Goal: Transaction & Acquisition: Purchase product/service

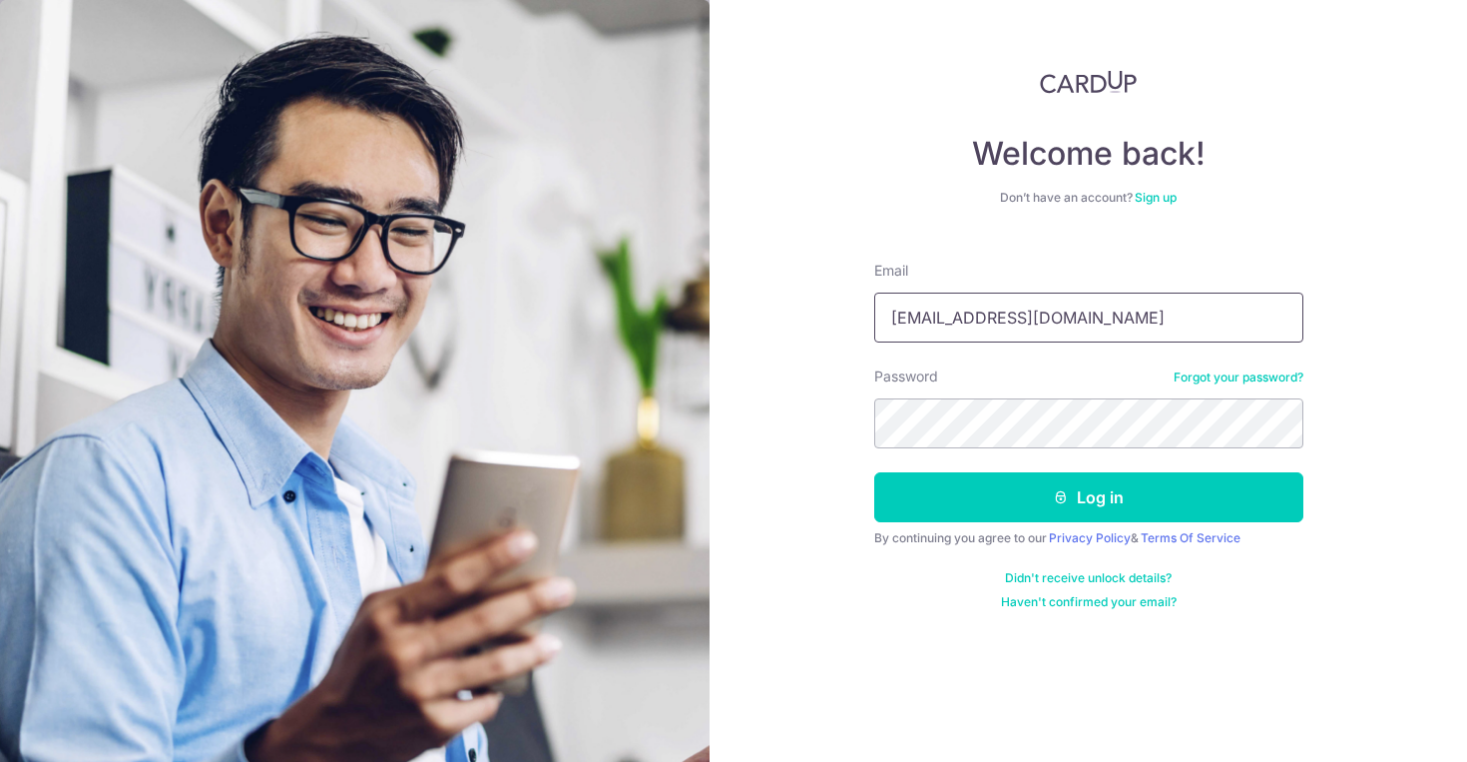
type input "theaong11@gmail.com"
click at [1088, 497] on button "Log in" at bounding box center [1089, 497] width 429 height 50
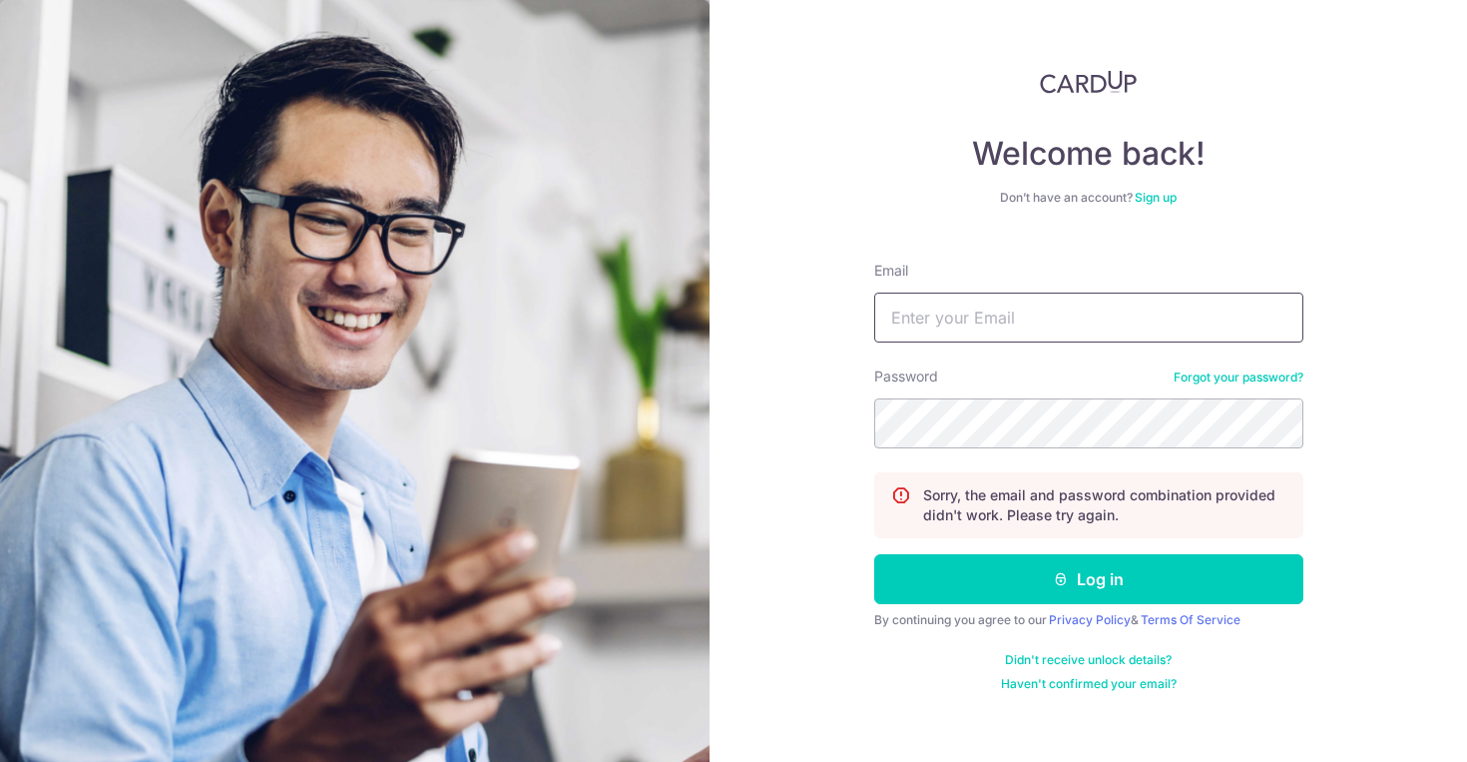
type input "r"
type input "[EMAIL_ADDRESS][DOMAIN_NAME]"
click at [1088, 579] on button "Log in" at bounding box center [1089, 579] width 429 height 50
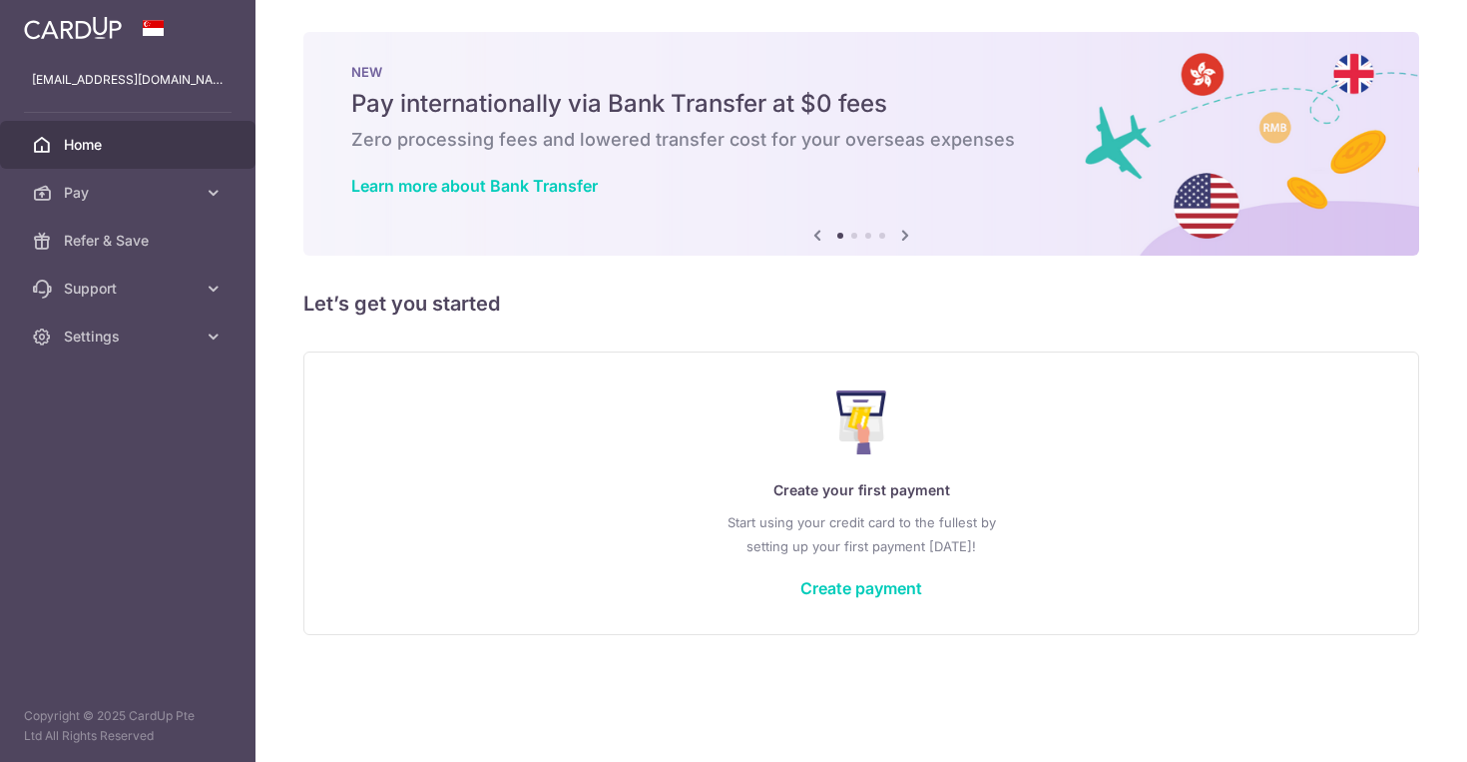
click at [579, 507] on div "Create your first payment Start using your credit card to the fullest by settin…" at bounding box center [861, 492] width 1066 height 237
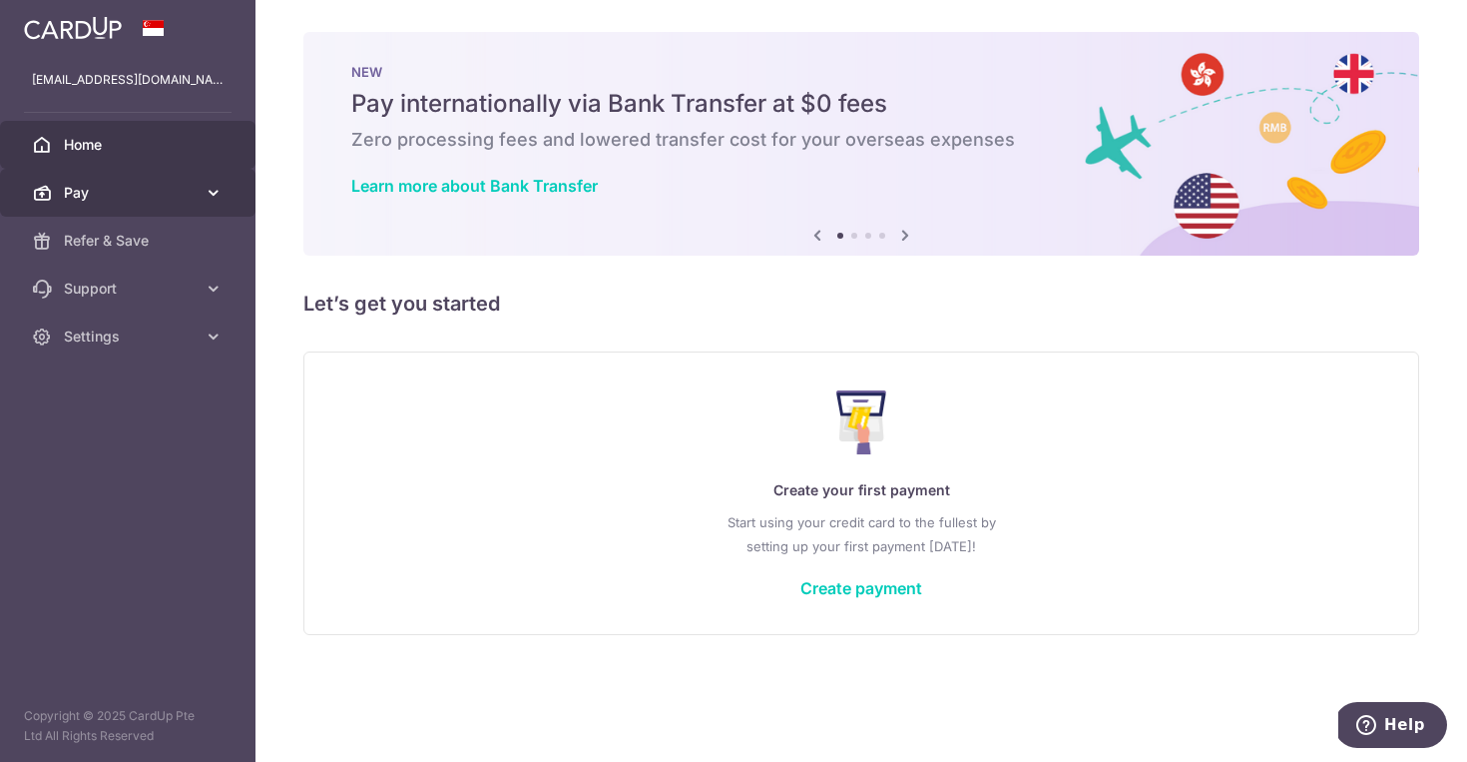
click at [201, 198] on link "Pay" at bounding box center [128, 193] width 256 height 48
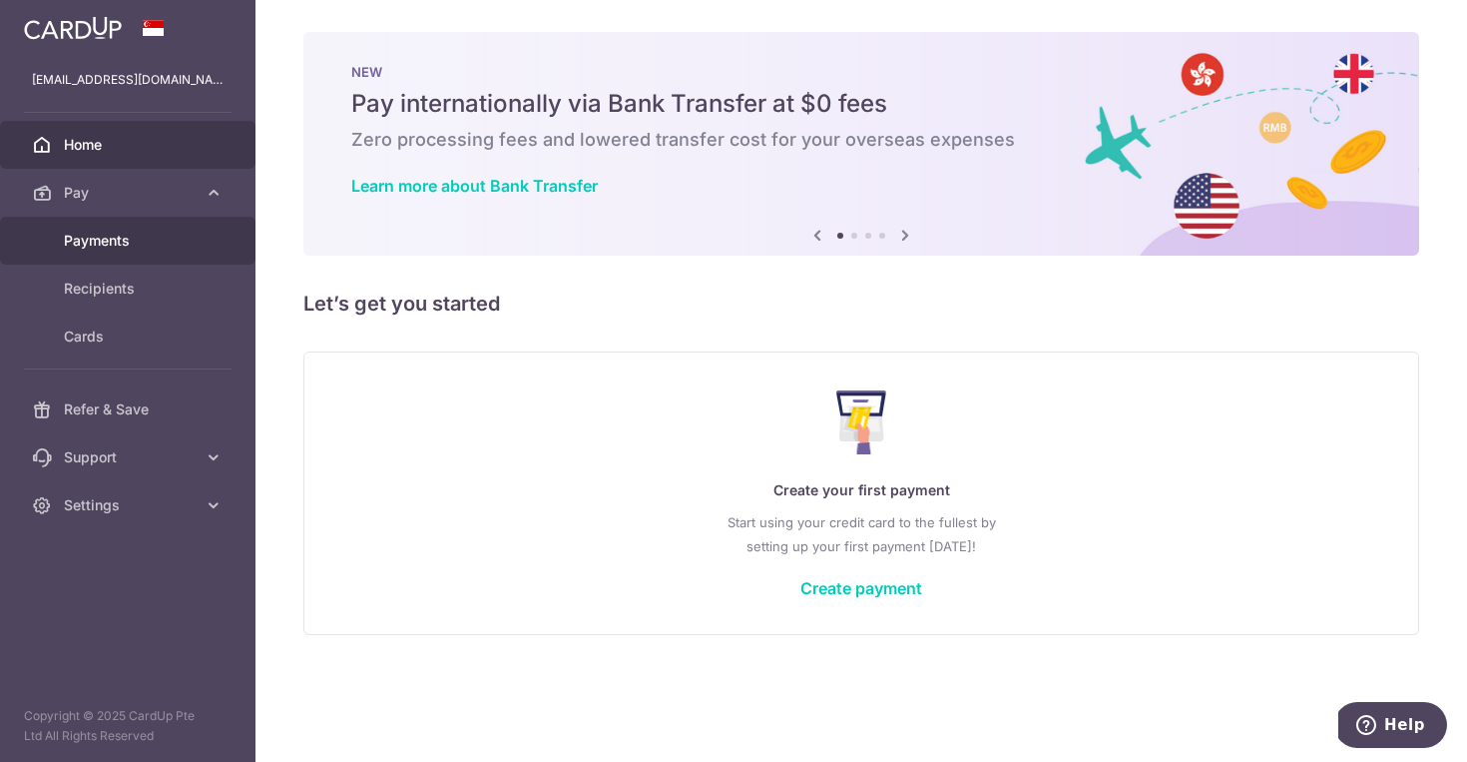
click at [154, 237] on span "Payments" at bounding box center [130, 241] width 132 height 20
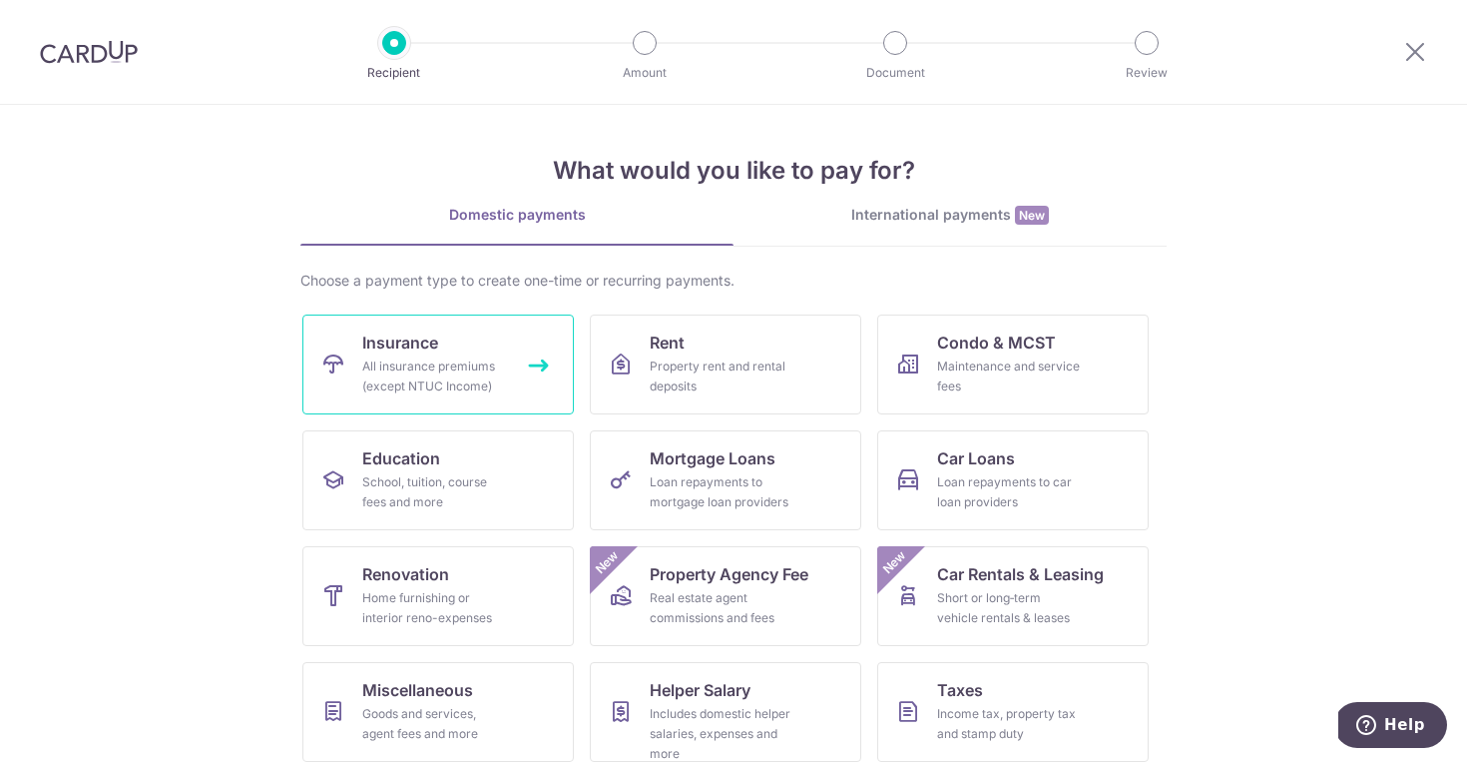
click at [416, 369] on div "All insurance premiums (except NTUC Income)" at bounding box center [434, 376] width 144 height 40
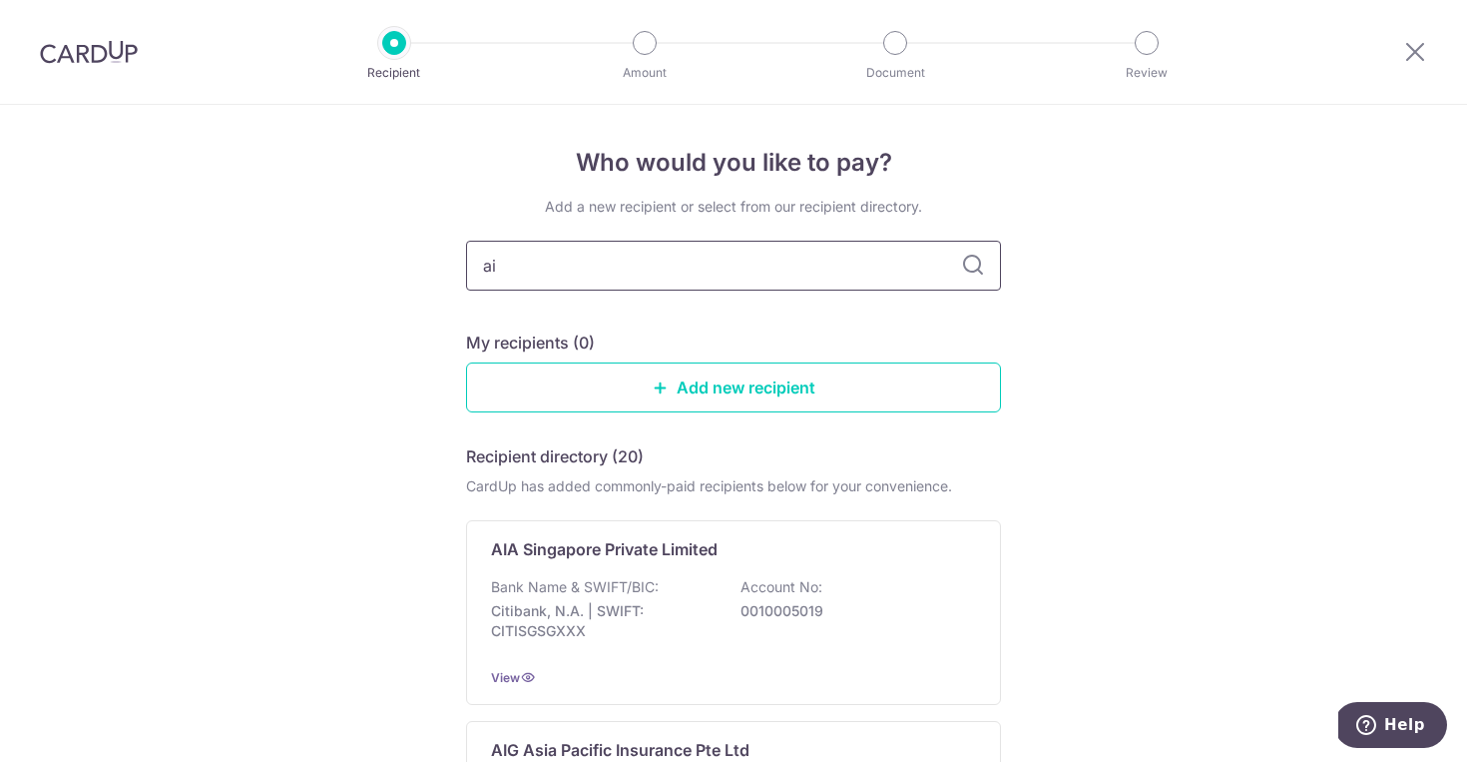
type input "aia"
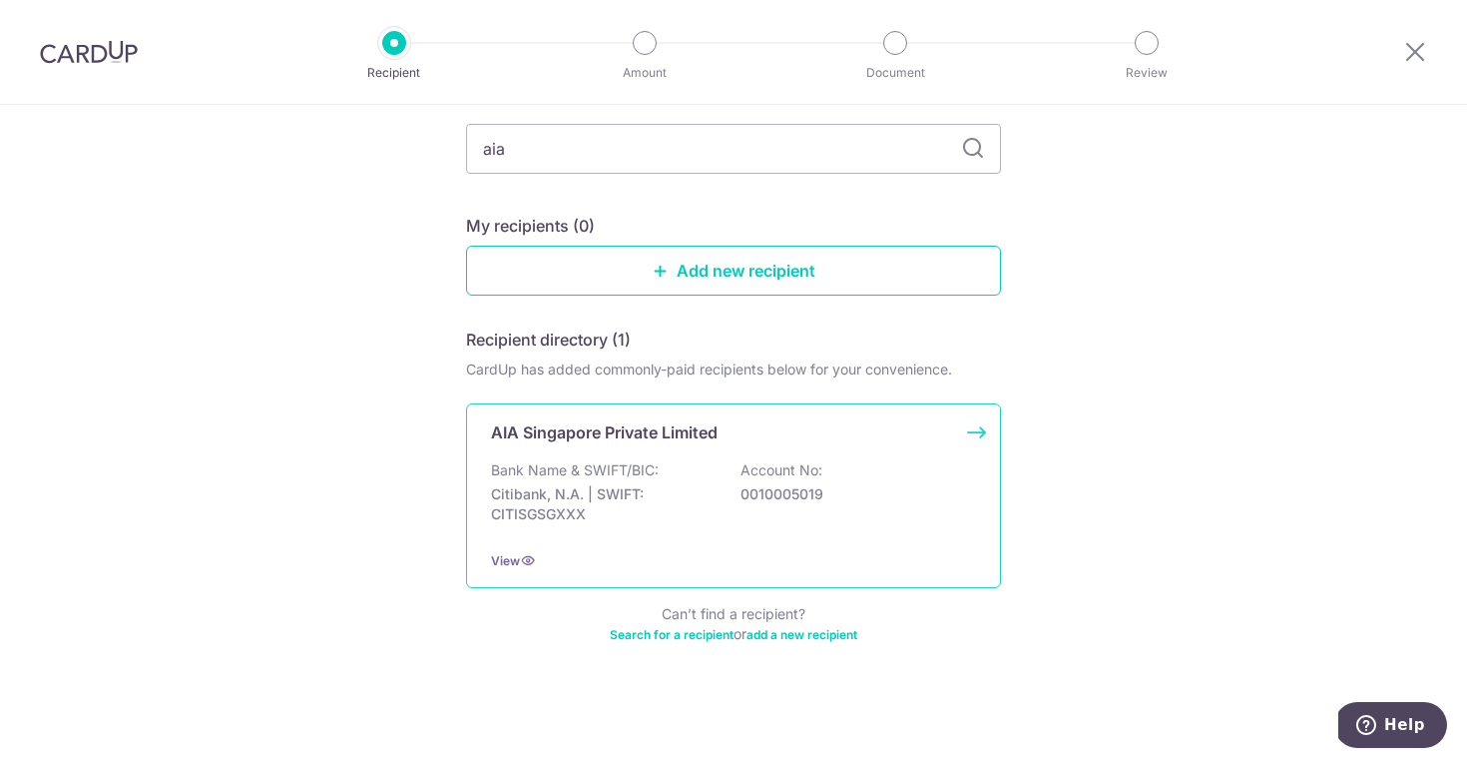
scroll to position [117, 0]
click at [761, 492] on p "0010005019" at bounding box center [853, 494] width 224 height 20
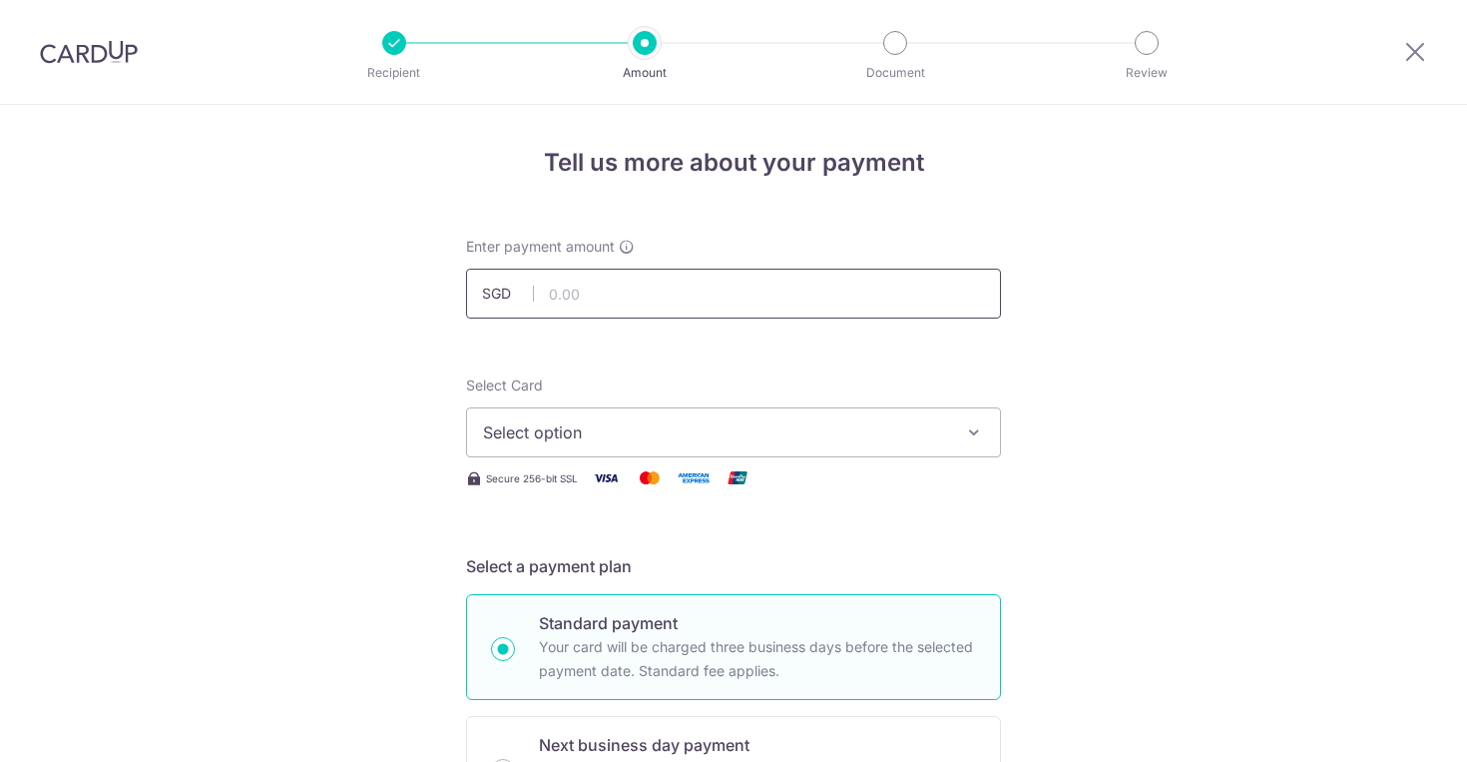
click at [766, 280] on input "text" at bounding box center [733, 294] width 535 height 50
type input "371.82"
click at [712, 449] on button "Select option" at bounding box center [733, 432] width 535 height 50
click at [672, 486] on span "Add credit card" at bounding box center [751, 488] width 465 height 20
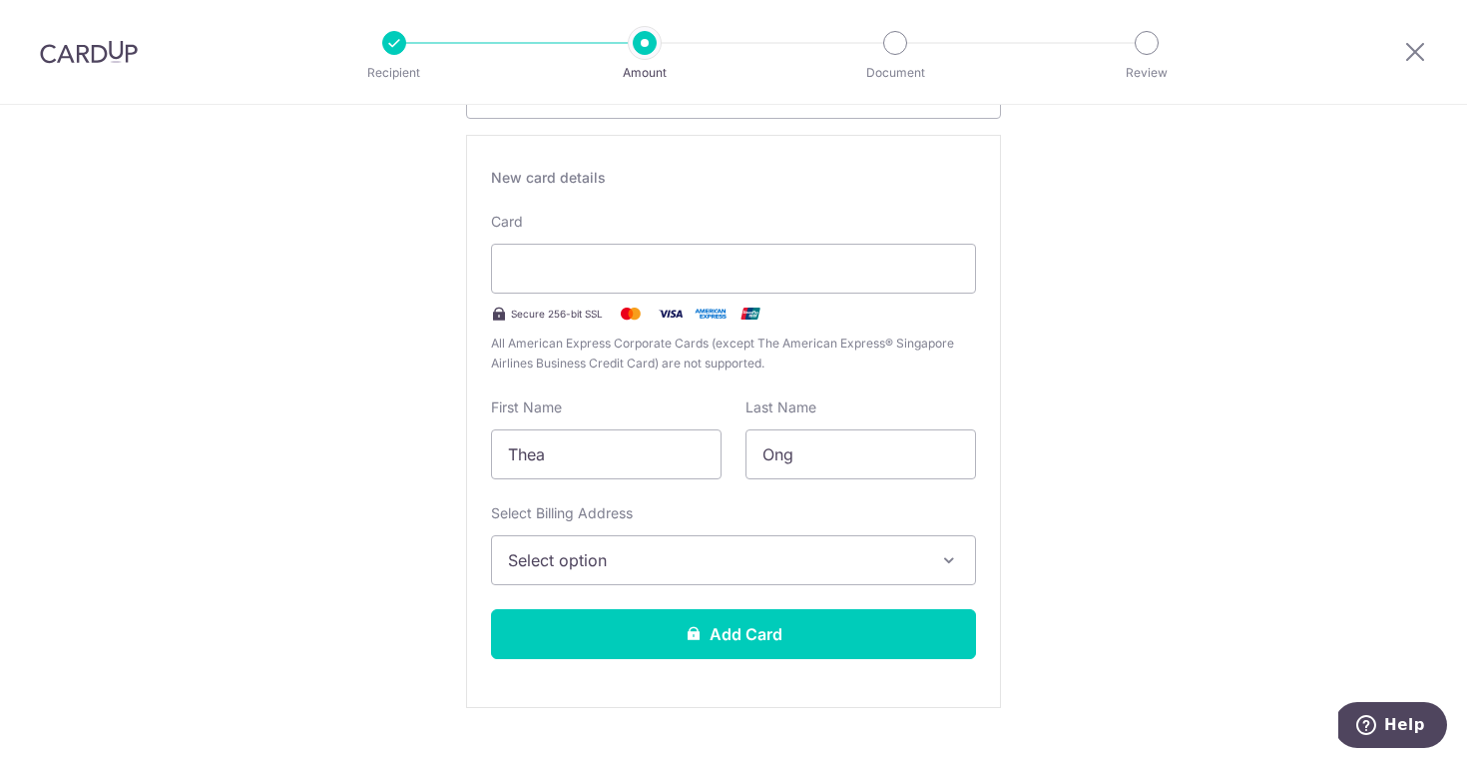
scroll to position [341, 0]
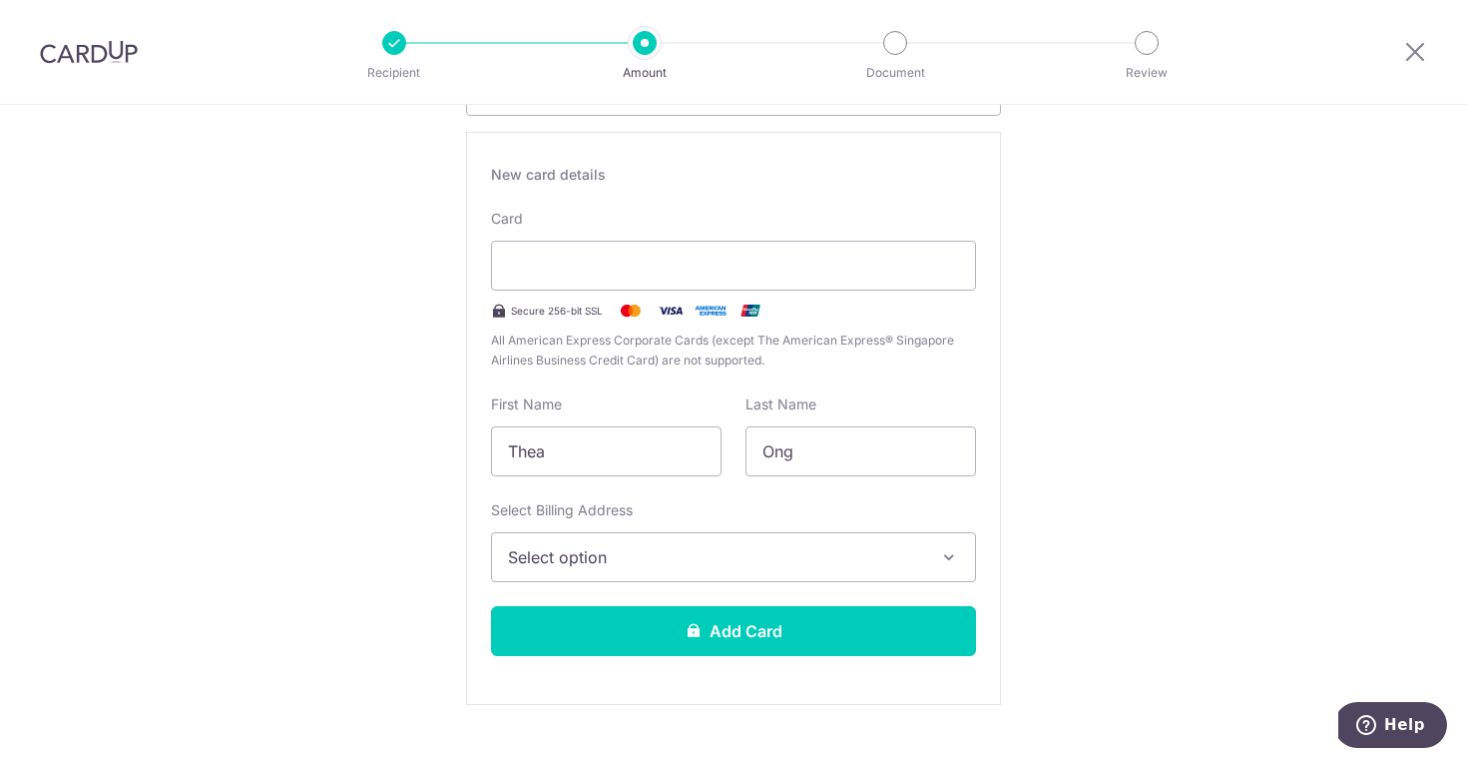
click at [942, 534] on button "Select option" at bounding box center [733, 557] width 485 height 50
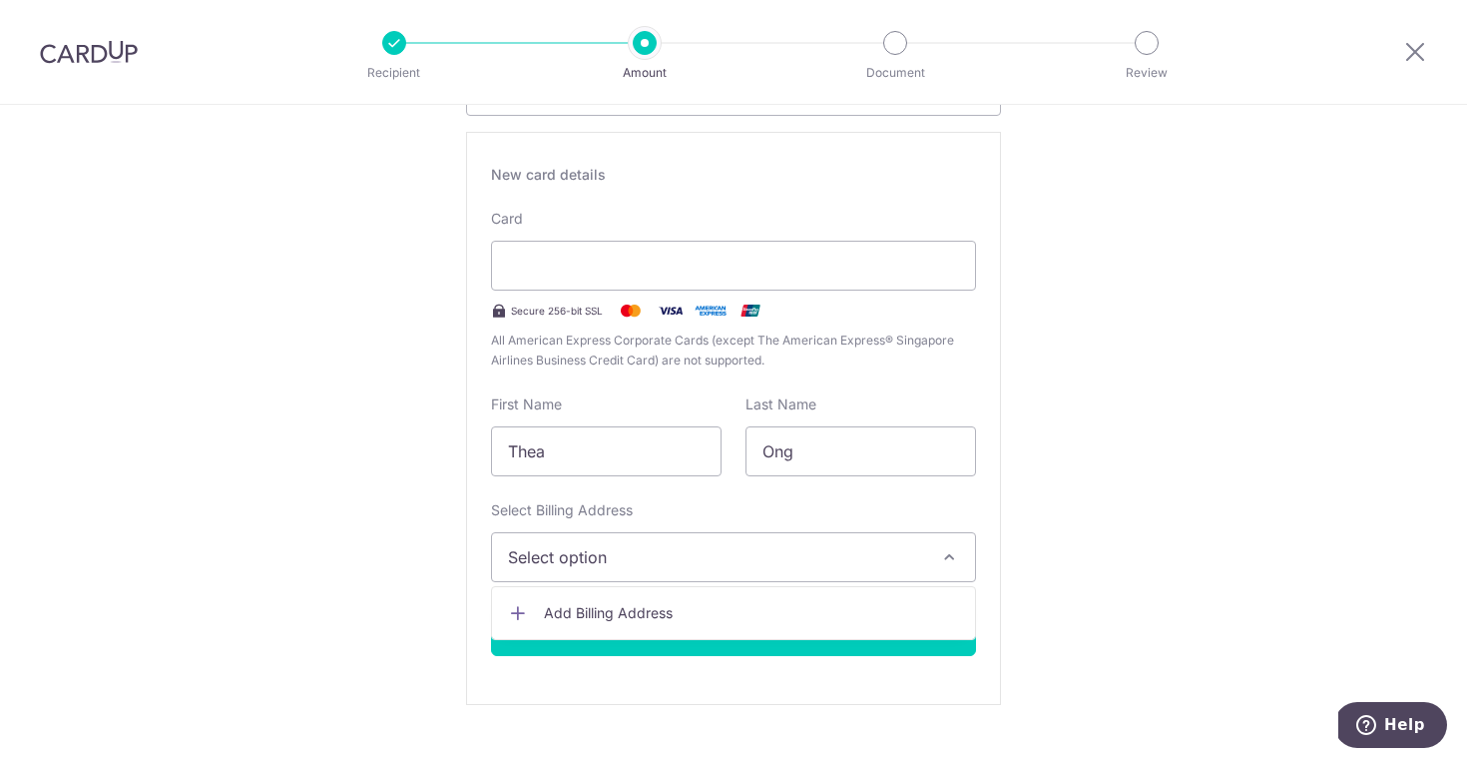
click at [859, 606] on span "Add Billing Address" at bounding box center [751, 613] width 415 height 20
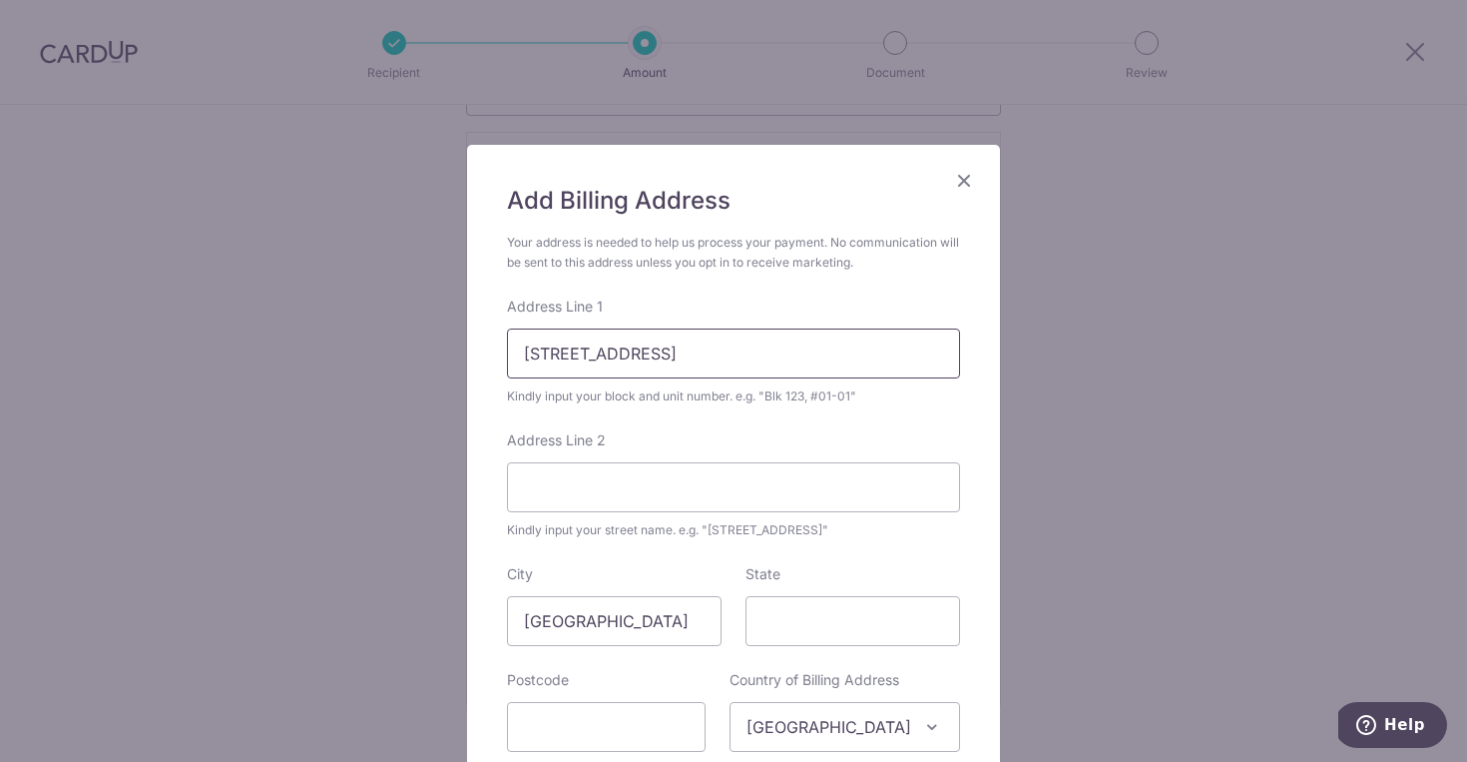
scroll to position [54, 0]
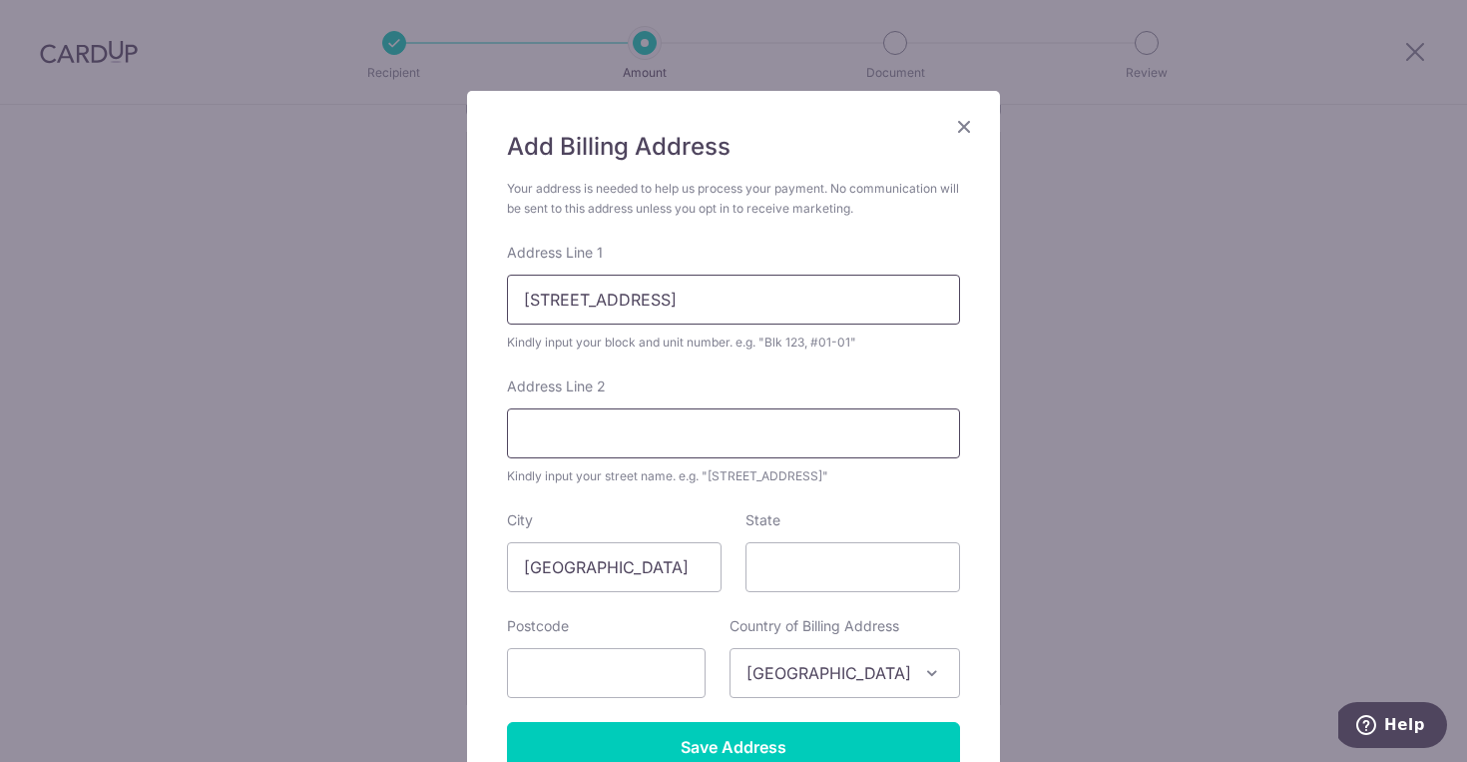
type input "[STREET_ADDRESS]"
click at [793, 578] on input "State" at bounding box center [853, 567] width 215 height 50
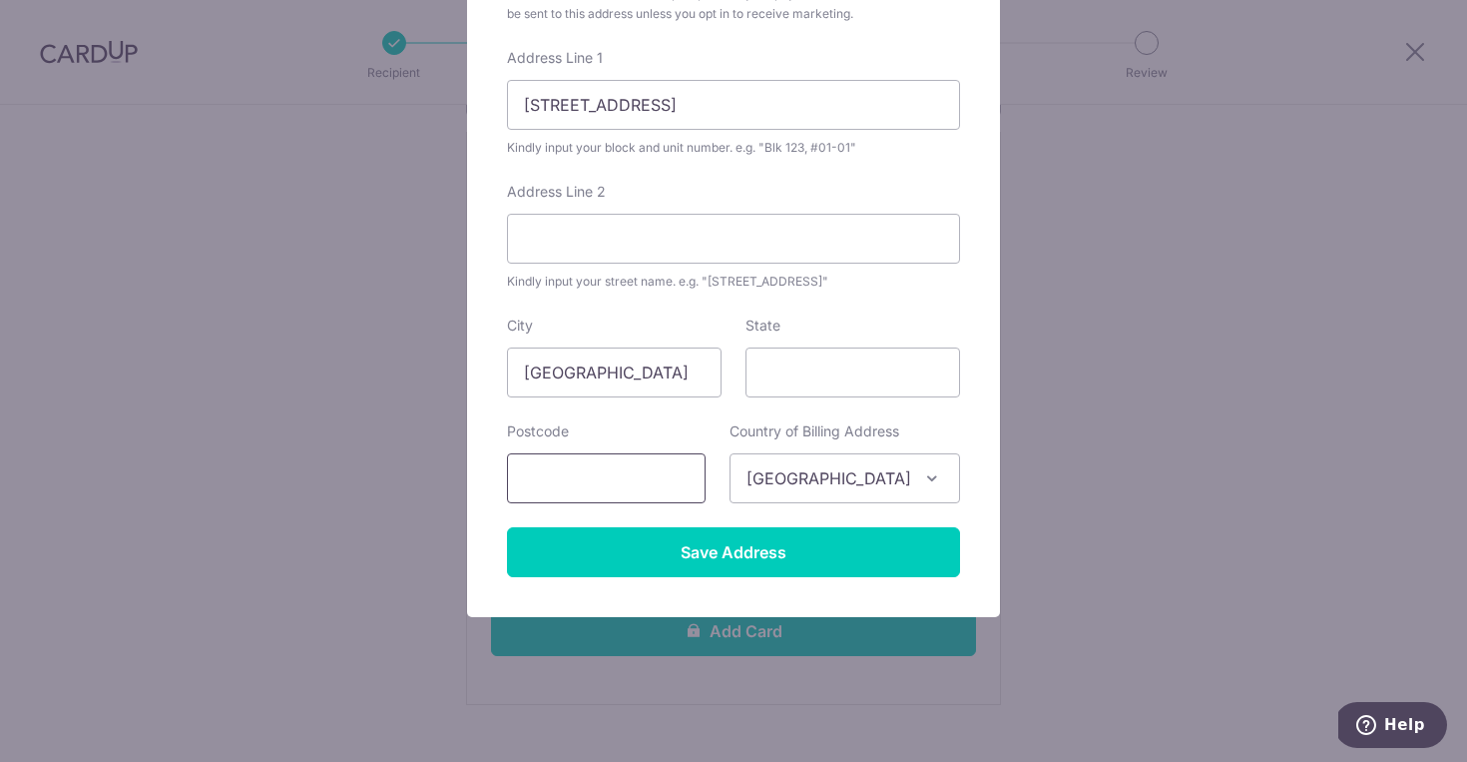
scroll to position [249, 0]
type input "6"
type input "555797"
click at [734, 552] on input "Save Address" at bounding box center [733, 552] width 453 height 50
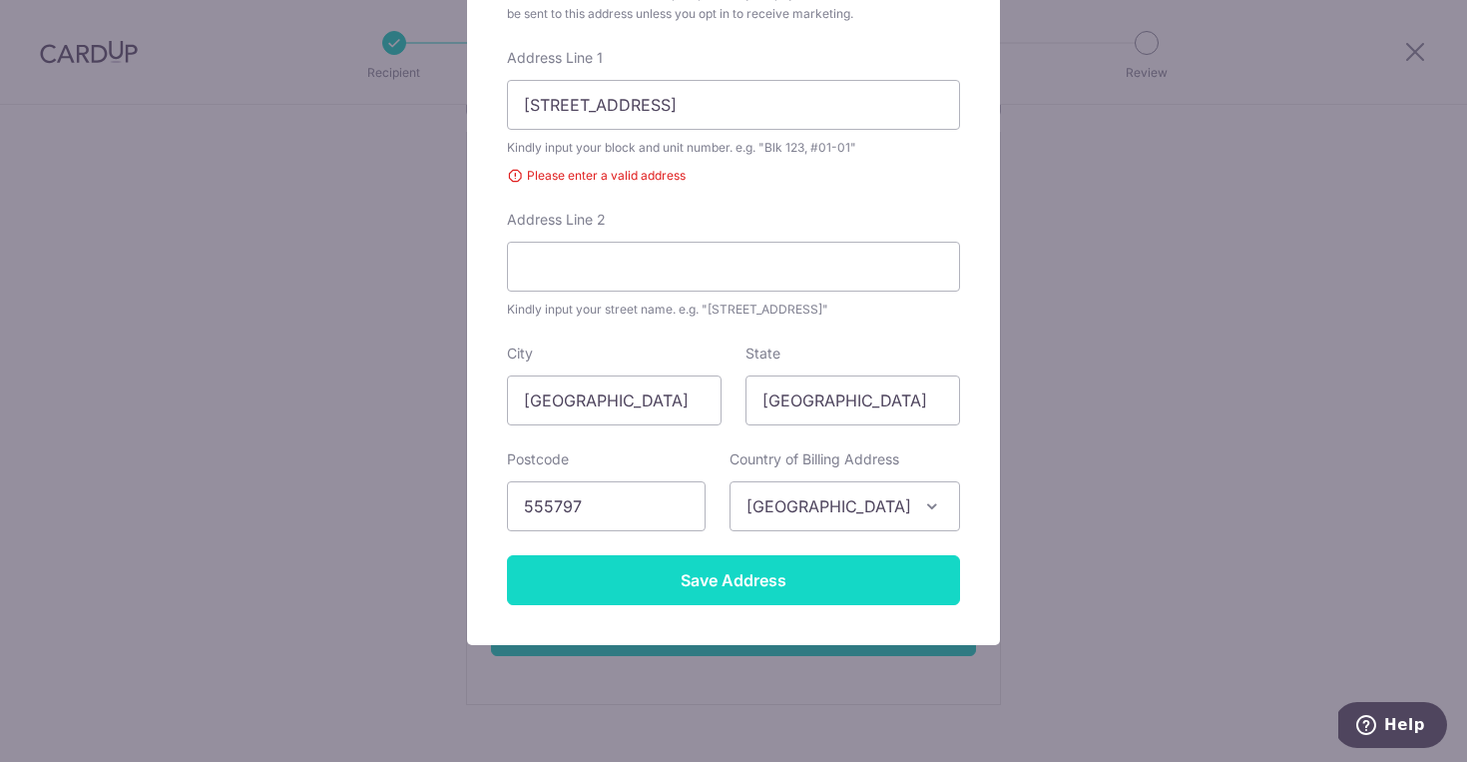
scroll to position [163, 0]
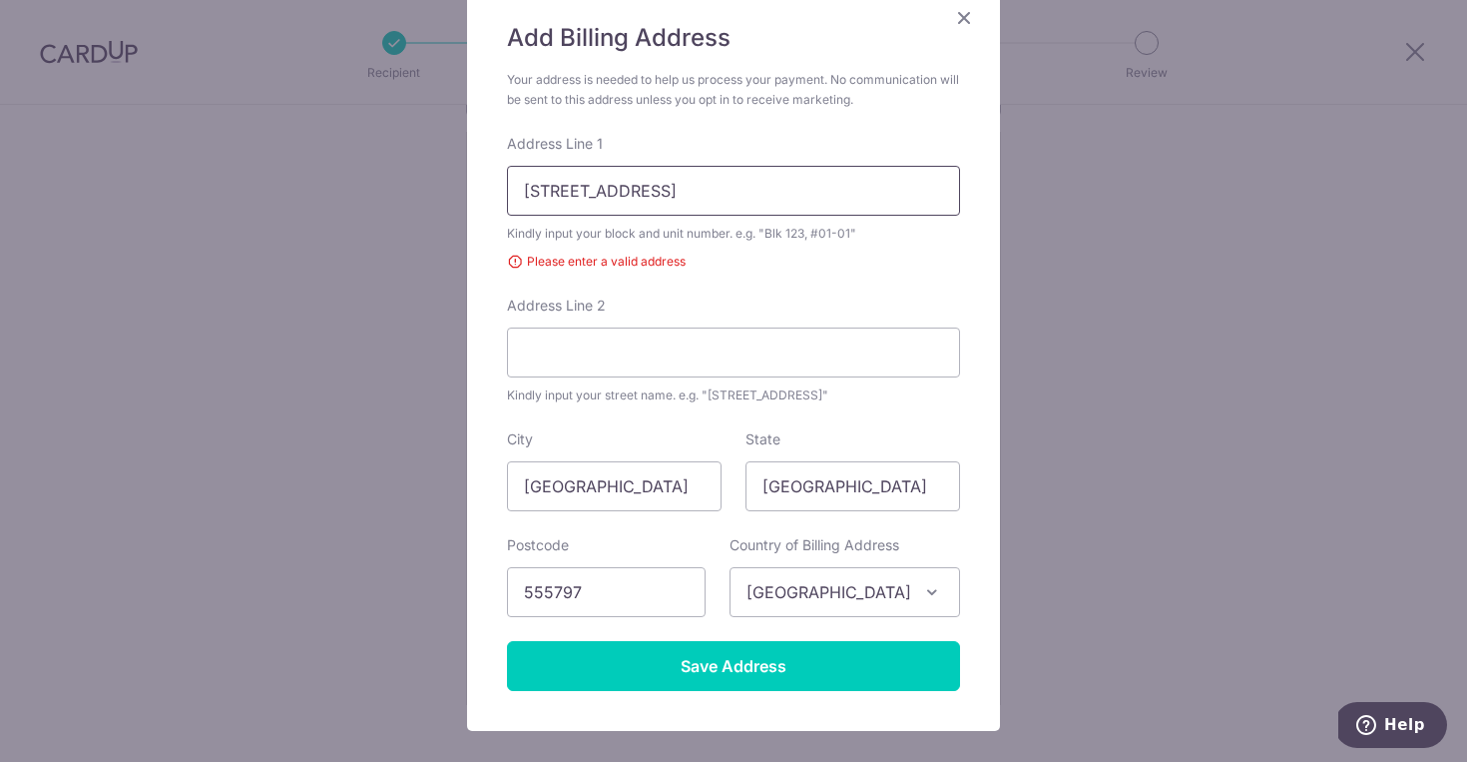
click at [631, 196] on input "[STREET_ADDRESS]" at bounding box center [733, 191] width 453 height 50
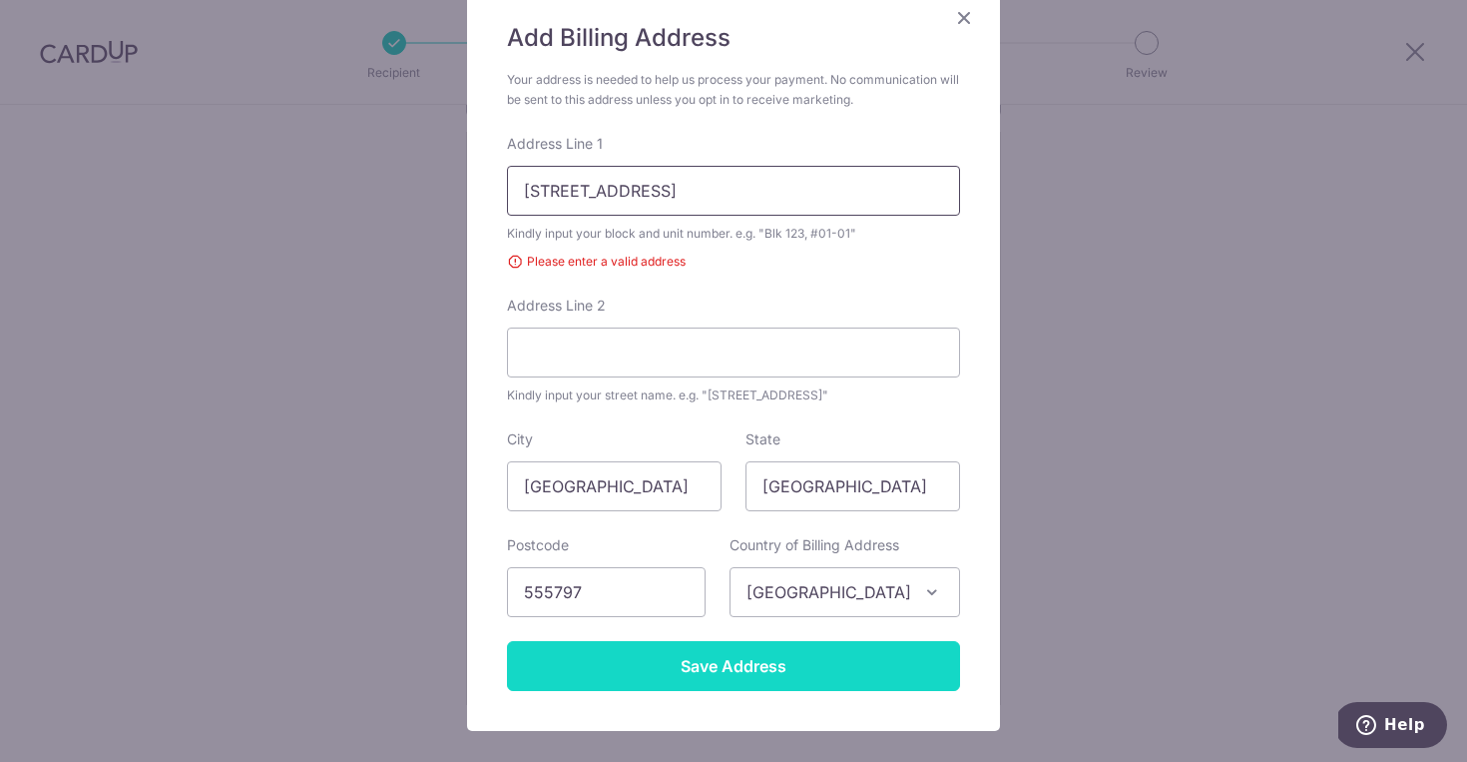
type input "[STREET_ADDRESS]"
click at [785, 643] on input "Save Address" at bounding box center [733, 666] width 453 height 50
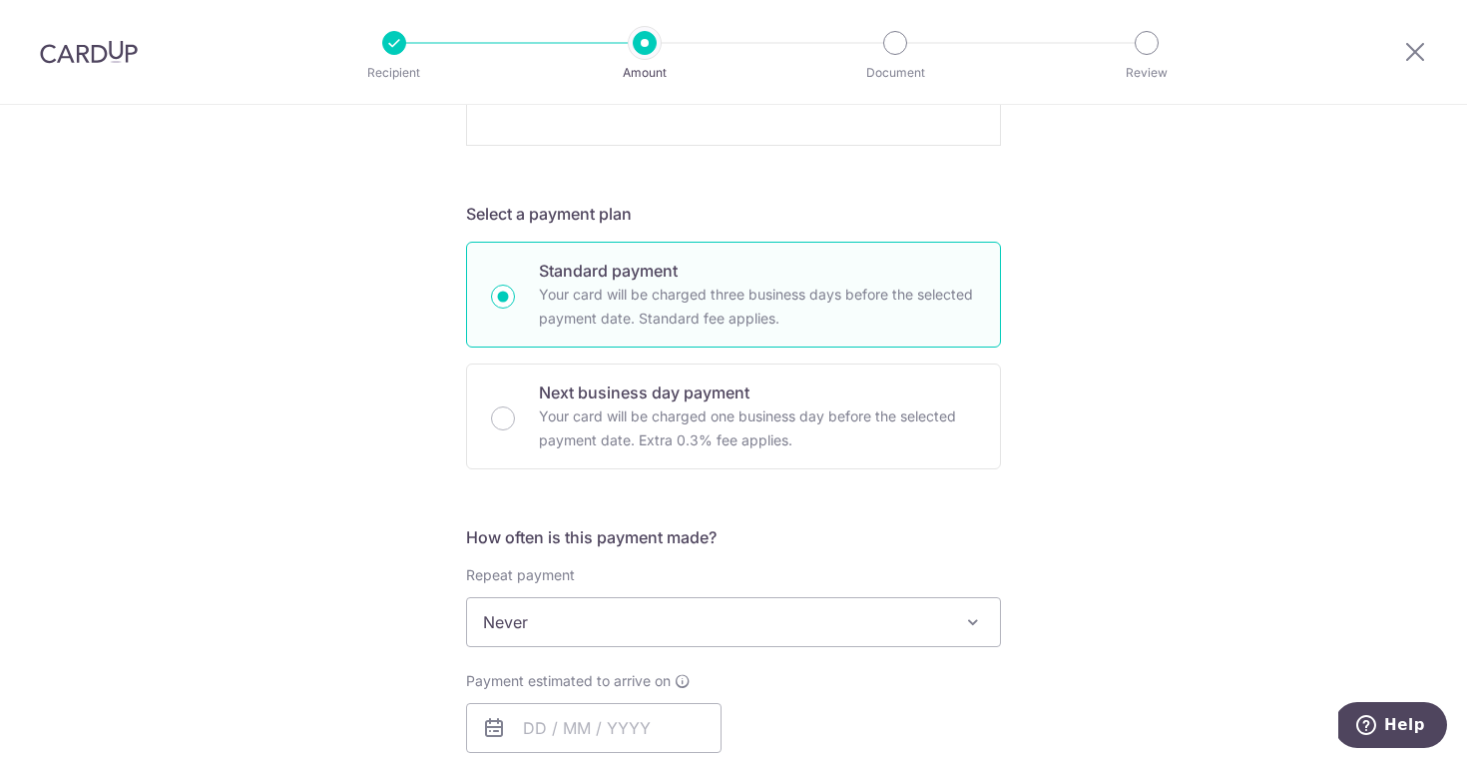
scroll to position [1060, 0]
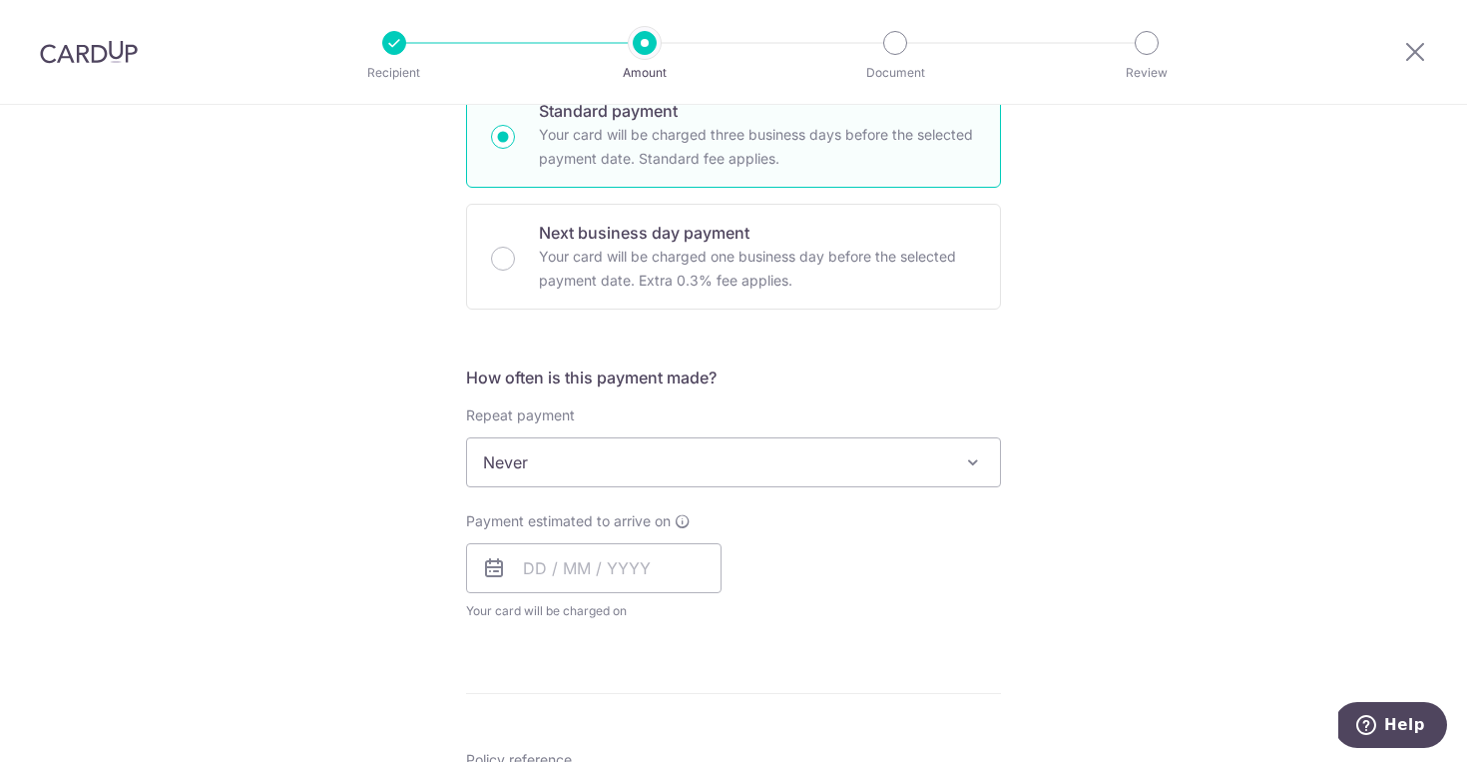
click at [877, 481] on span "Never" at bounding box center [733, 462] width 533 height 48
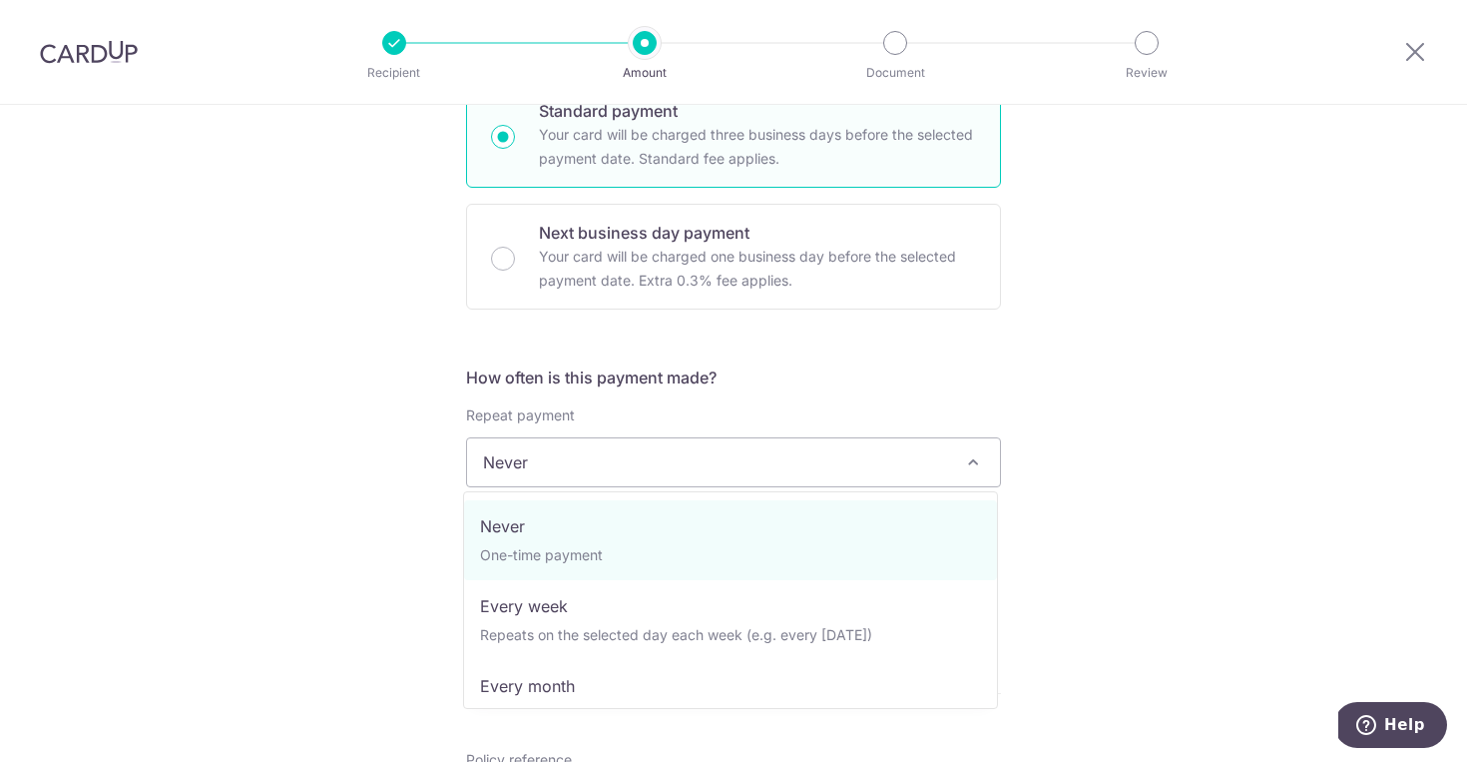
click at [945, 389] on div "How often is this payment made? Repeat payment Never Every week Every month Eve…" at bounding box center [733, 501] width 535 height 272
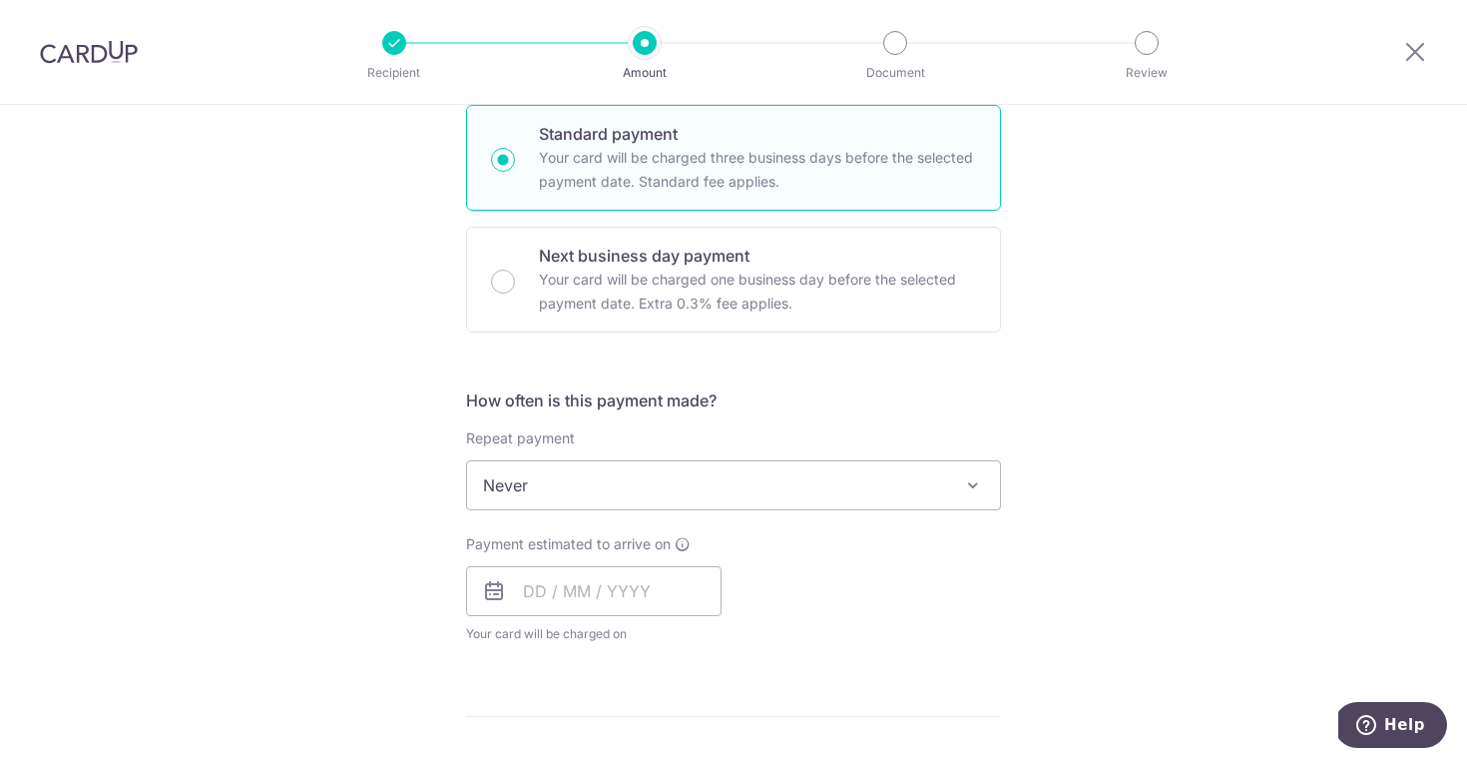
scroll to position [995, 0]
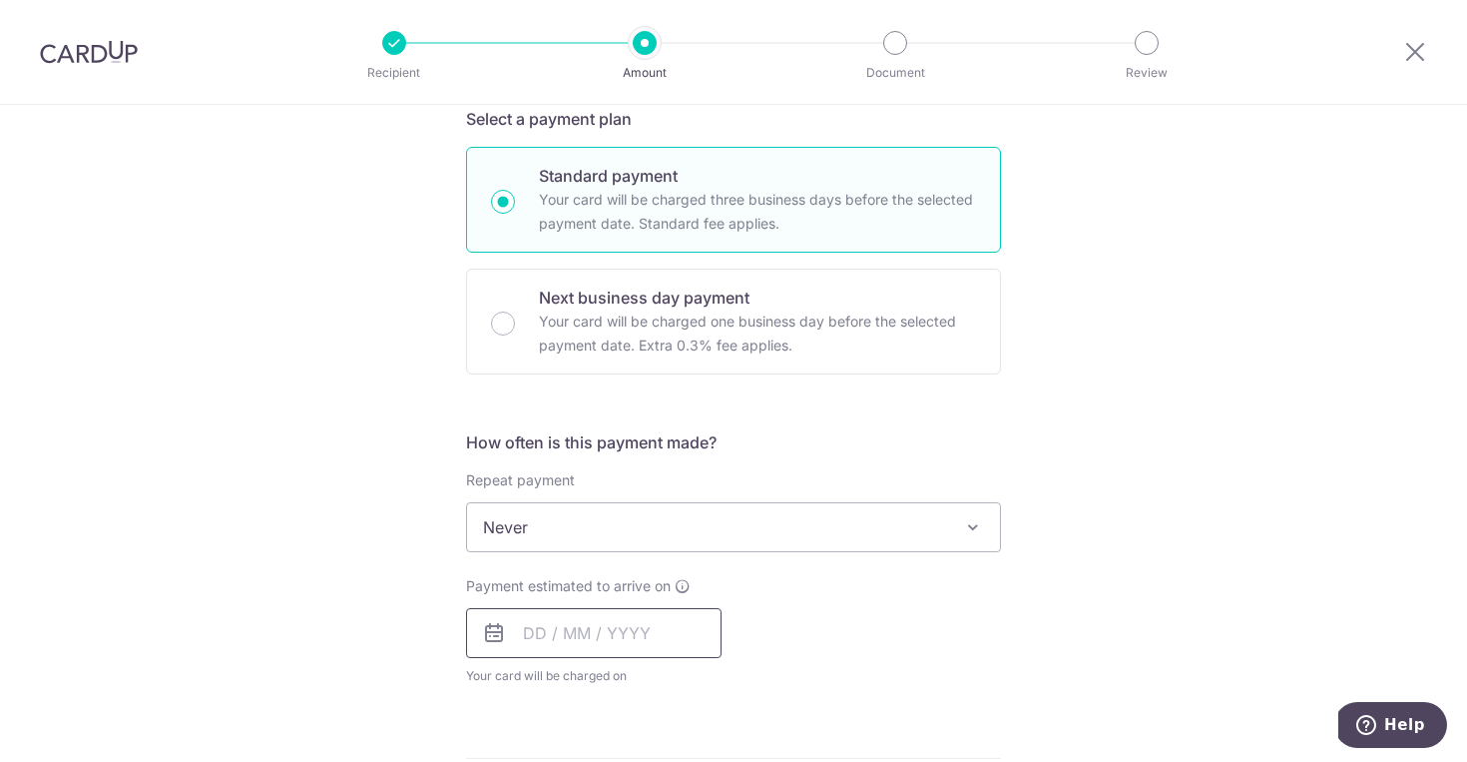
click at [641, 629] on input "text" at bounding box center [594, 633] width 256 height 50
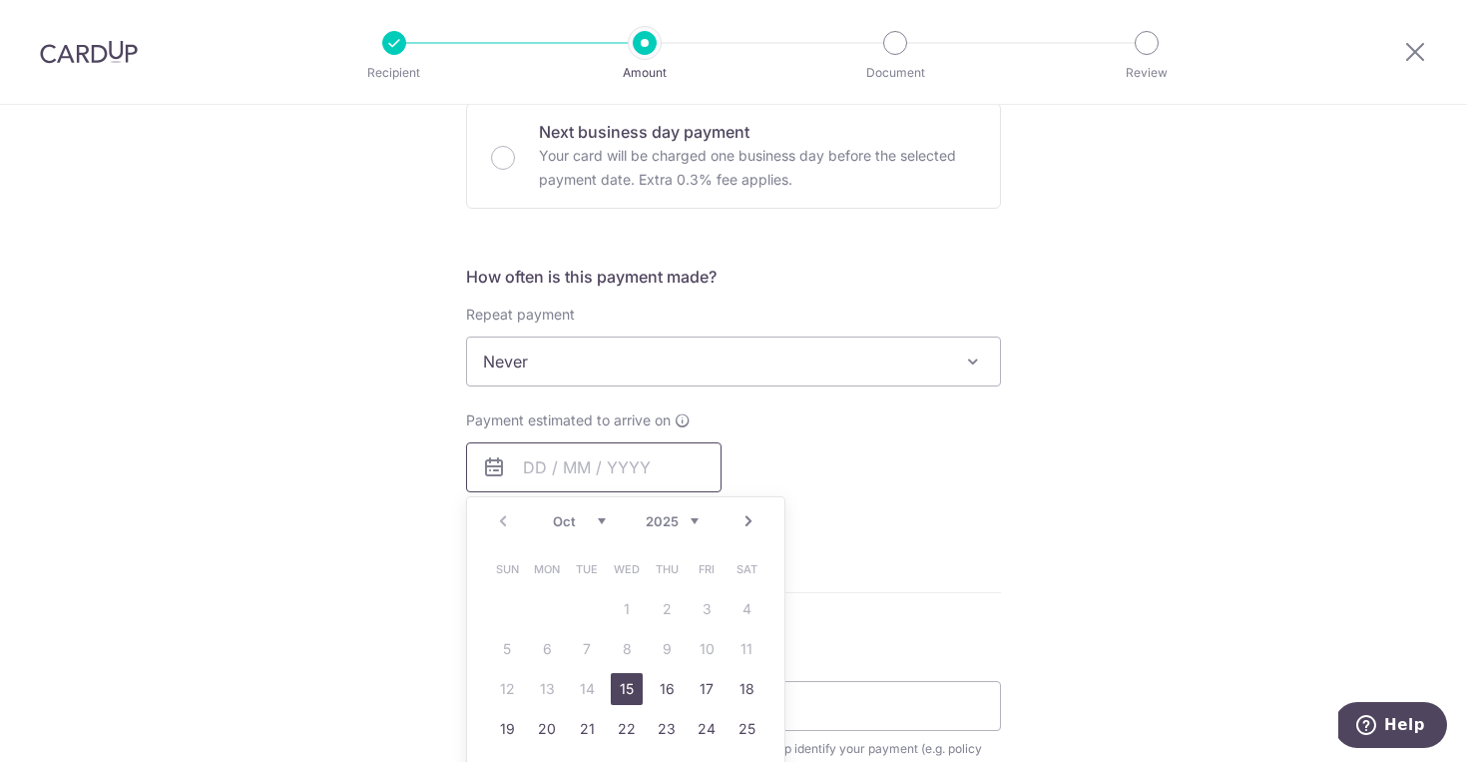
scroll to position [1181, 0]
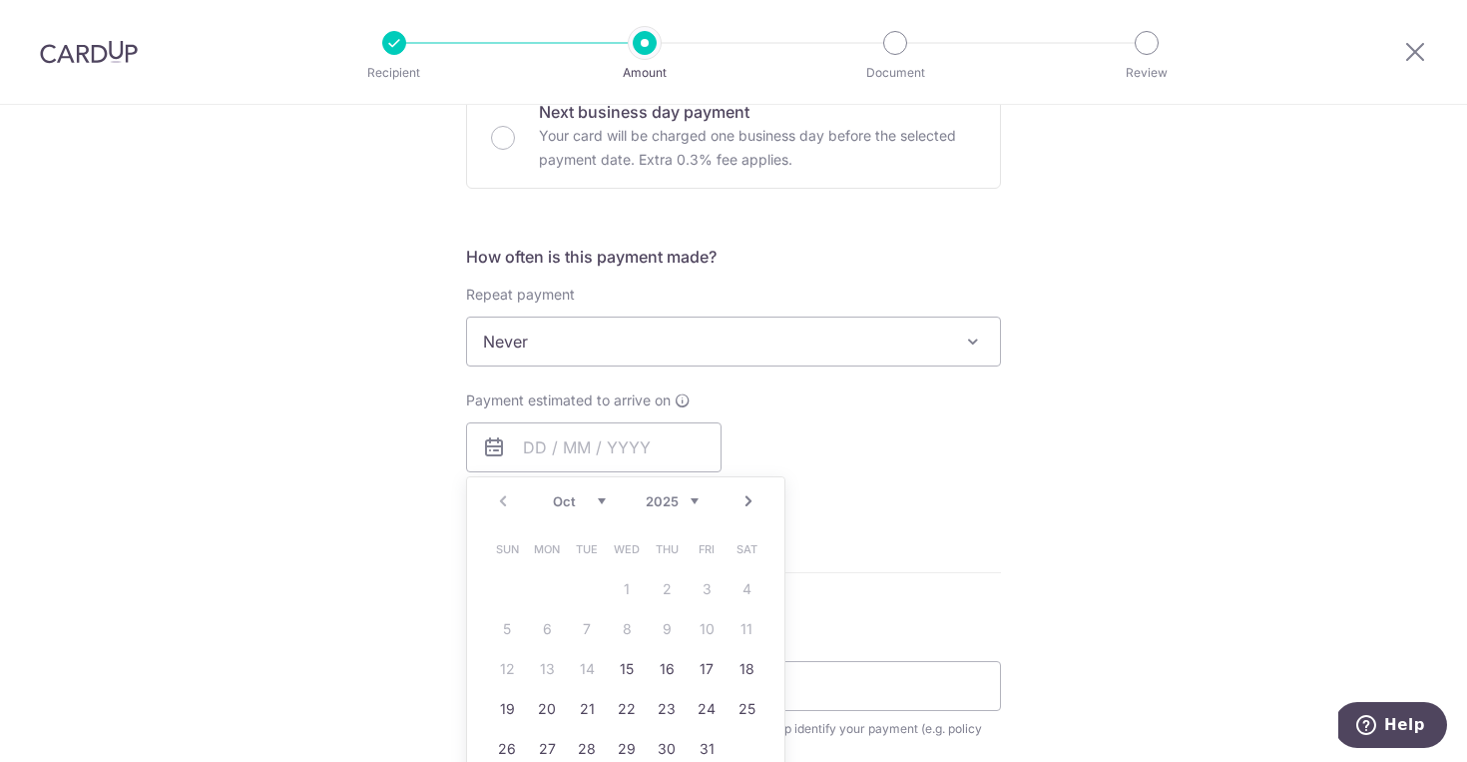
click at [591, 664] on table "Sun Mon Tue Wed Thu Fri Sat 1 2 3 4 5 6 7 8 9 10 11 12 13 14 15 16 17 18 19 20 …" at bounding box center [627, 649] width 280 height 240
click at [939, 539] on form "Enter payment amount SGD 371.82 371.82 Select Card Add new card Add credit card…" at bounding box center [733, 120] width 535 height 2128
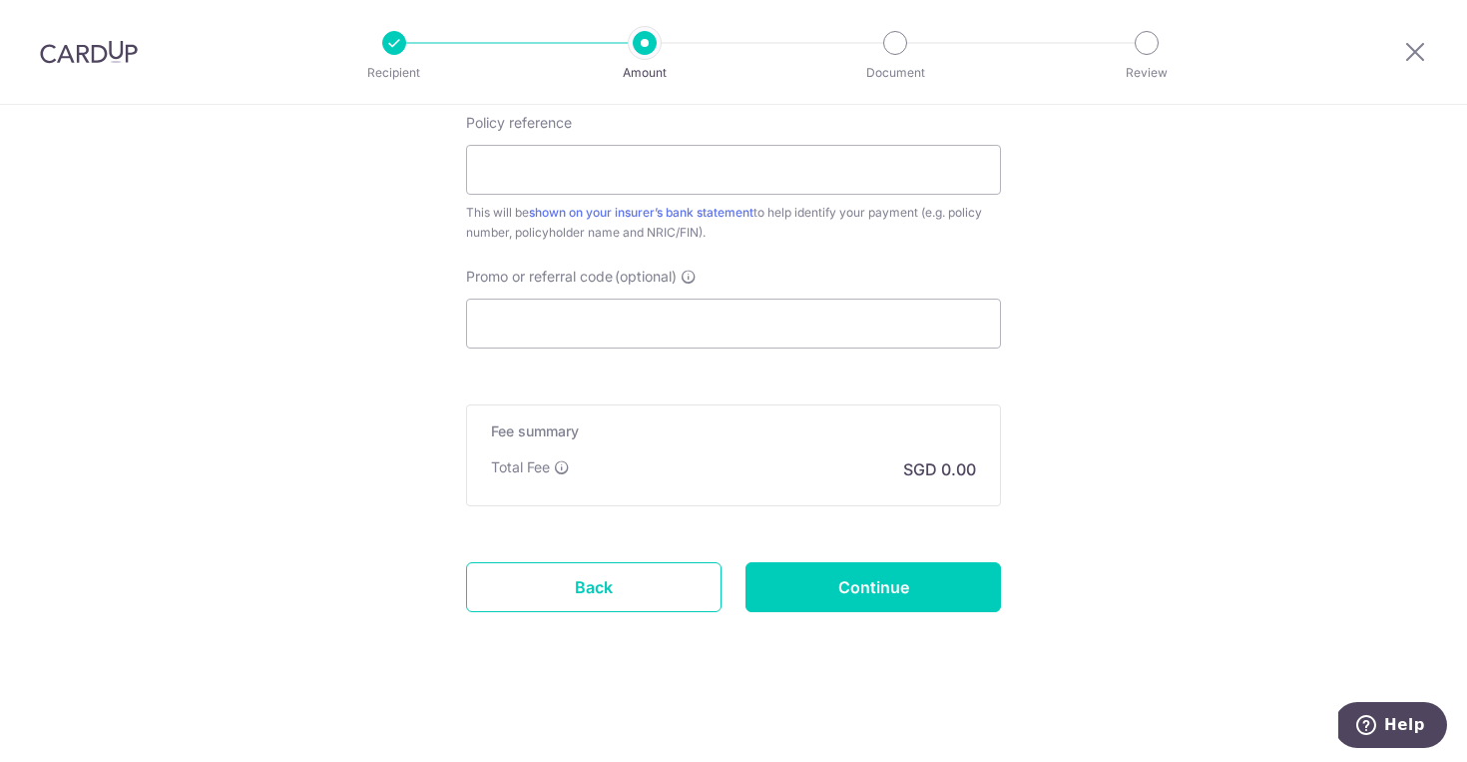
scroll to position [1697, 0]
click at [583, 597] on link "Back" at bounding box center [594, 587] width 256 height 50
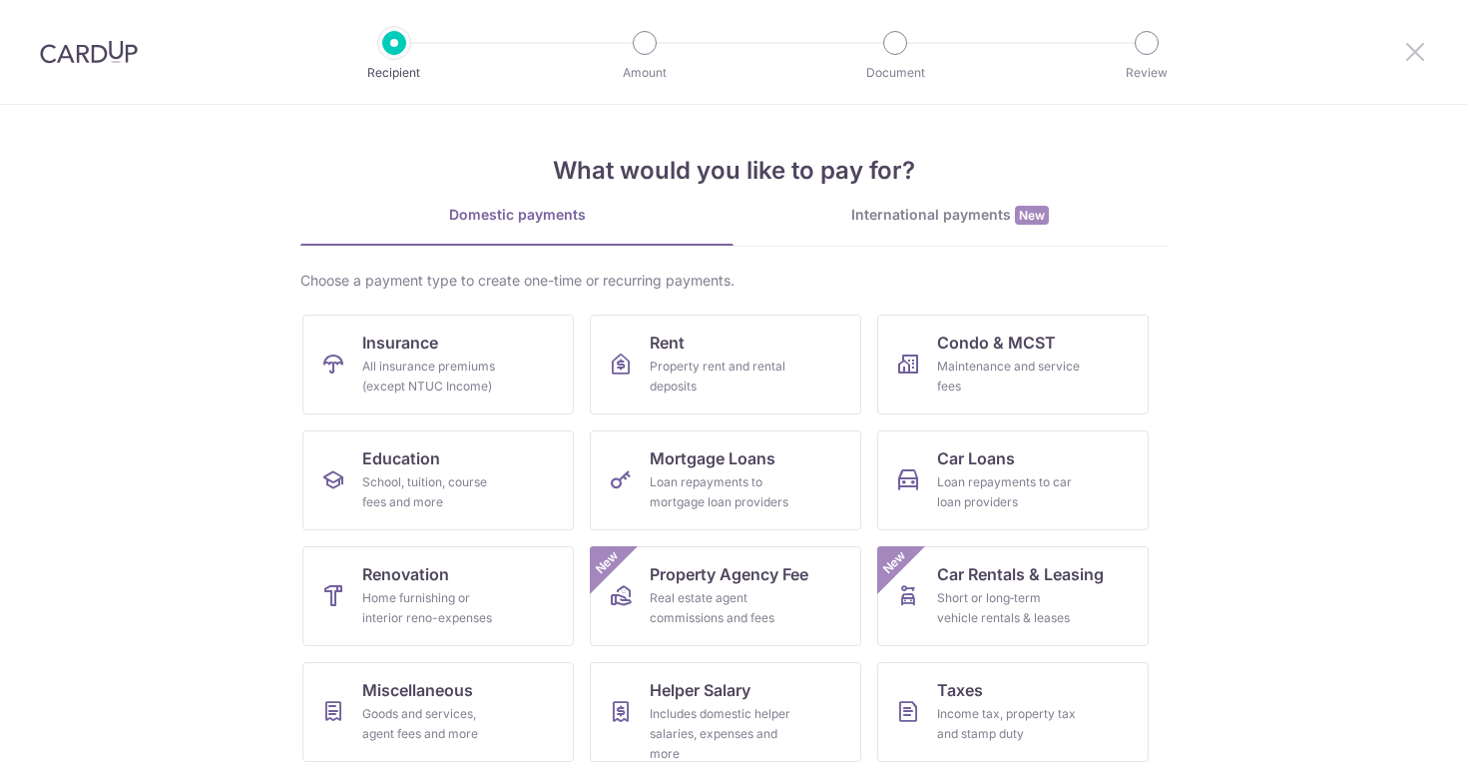
click at [1418, 52] on icon at bounding box center [1416, 51] width 24 height 25
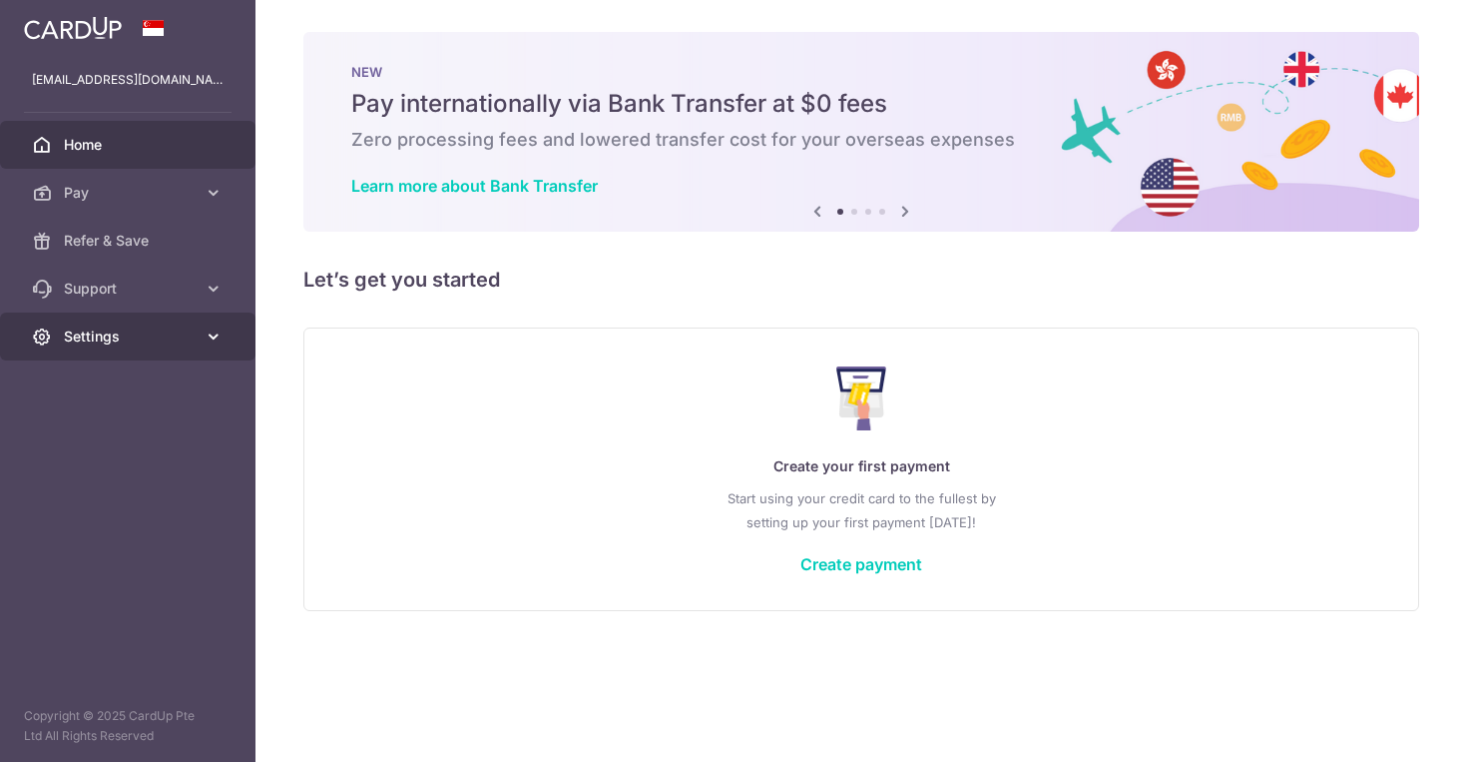
click at [127, 336] on span "Settings" at bounding box center [130, 336] width 132 height 20
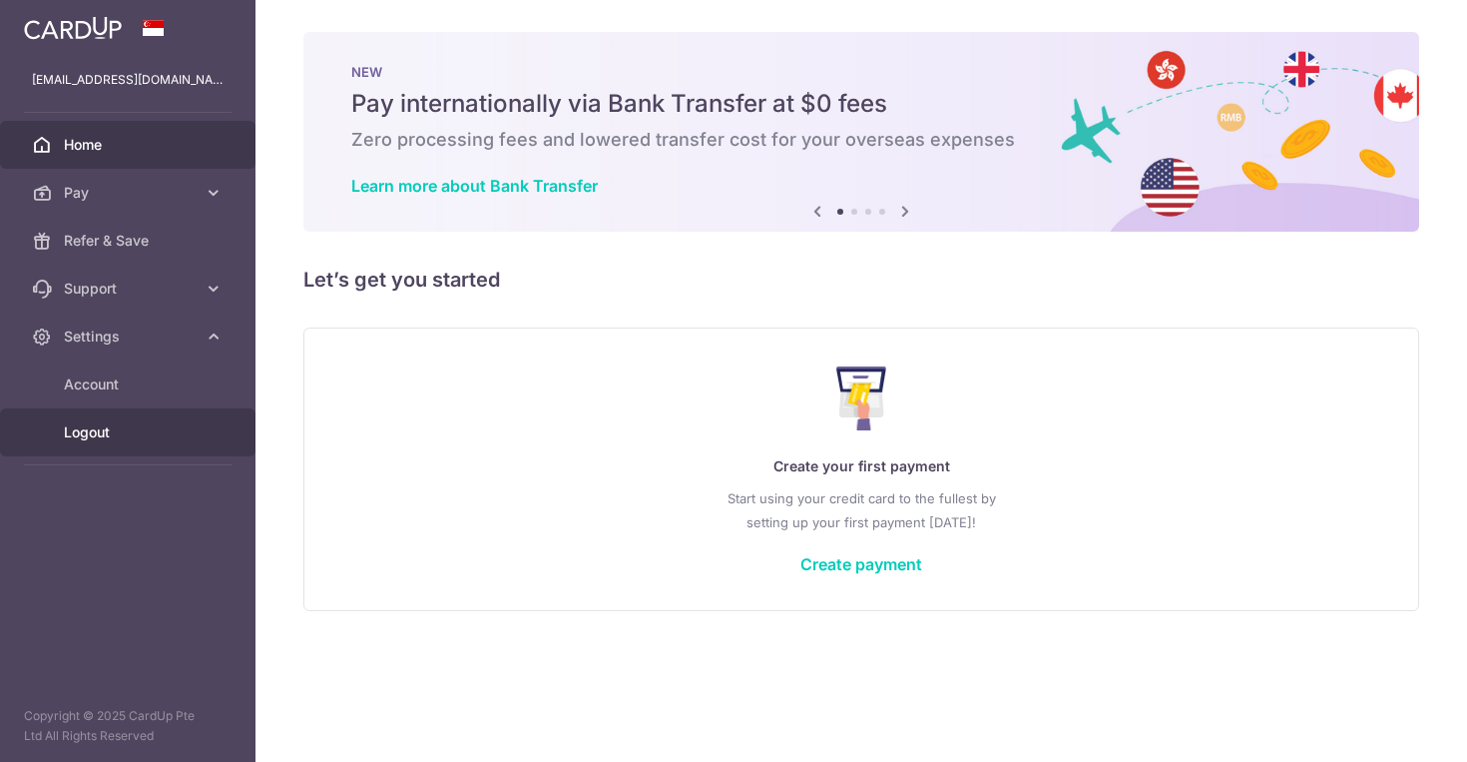
click at [122, 418] on link "Logout" at bounding box center [128, 432] width 256 height 48
